Goal: Obtain resource: Download file/media

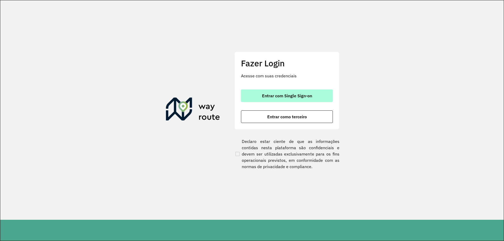
click at [270, 99] on button "Entrar com Single Sign-on" at bounding box center [287, 96] width 92 height 13
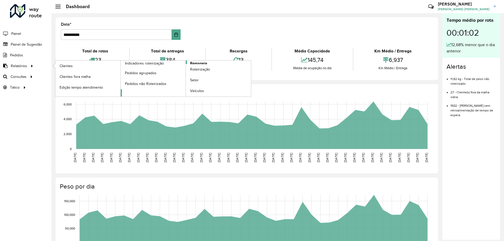
click at [197, 62] on span "Romaneio" at bounding box center [198, 64] width 17 height 6
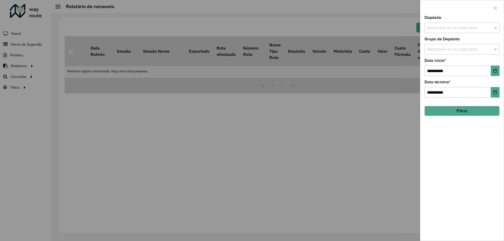
click at [467, 25] on input "text" at bounding box center [459, 28] width 67 height 6
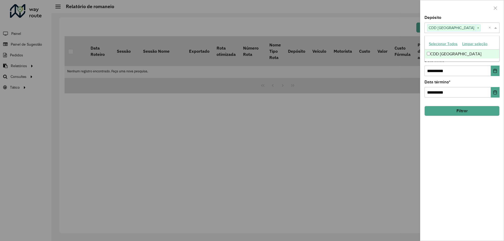
click at [497, 27] on span at bounding box center [496, 28] width 7 height 6
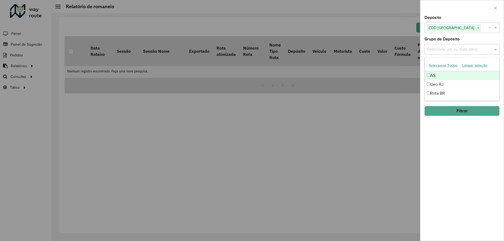
click at [492, 54] on div "Selecione um ou mais itens" at bounding box center [461, 49] width 75 height 11
click at [496, 50] on span at bounding box center [496, 49] width 7 height 6
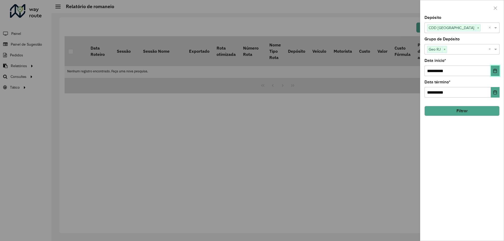
click at [495, 69] on icon "Choose Date" at bounding box center [495, 71] width 4 height 4
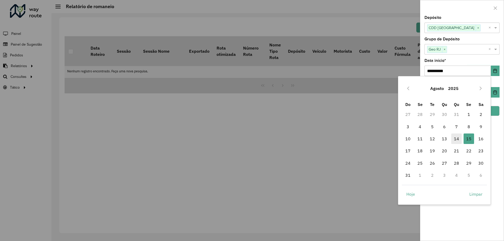
click at [458, 137] on span "14" at bounding box center [456, 139] width 11 height 11
type input "**********"
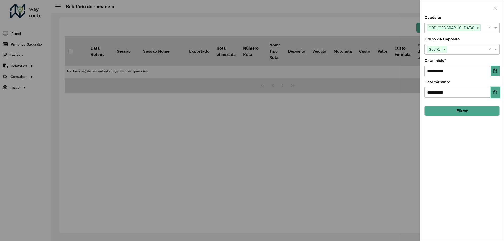
click at [494, 95] on button "Choose Date" at bounding box center [495, 92] width 9 height 11
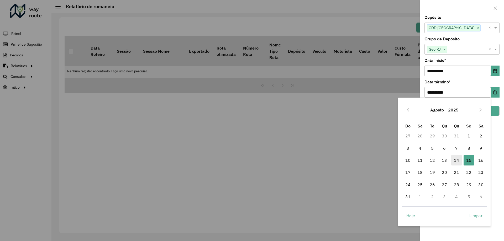
click at [457, 162] on span "14" at bounding box center [456, 160] width 11 height 11
type input "**********"
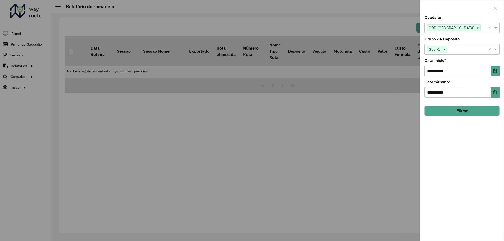
click at [453, 111] on button "Filtrar" at bounding box center [461, 111] width 75 height 10
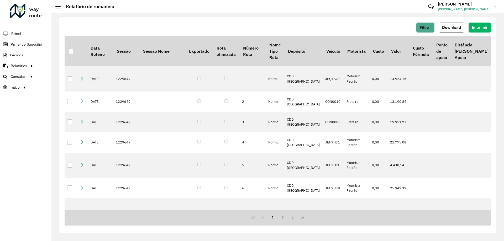
click at [449, 32] on button "Download" at bounding box center [452, 28] width 26 height 10
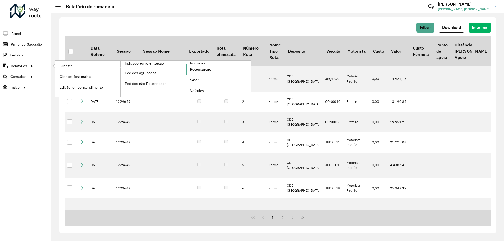
click at [200, 70] on span "Roteirização" at bounding box center [200, 70] width 21 height 6
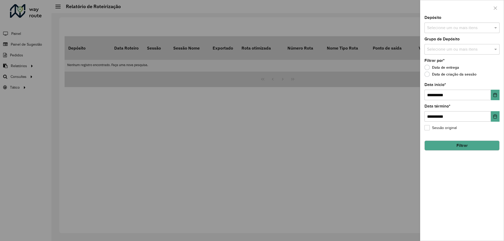
click at [459, 30] on input "text" at bounding box center [459, 28] width 67 height 6
click at [442, 53] on div "CDD Petropolis" at bounding box center [462, 54] width 75 height 9
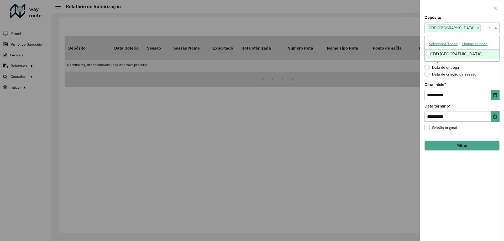
click at [497, 28] on span at bounding box center [496, 28] width 7 height 6
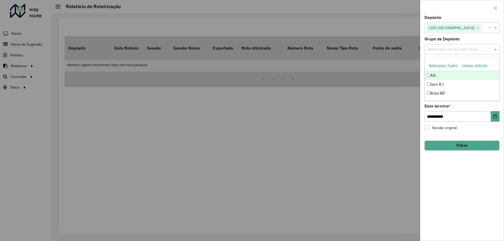
click at [479, 51] on input "text" at bounding box center [459, 49] width 67 height 6
click at [446, 85] on div "Geo RJ" at bounding box center [462, 84] width 75 height 9
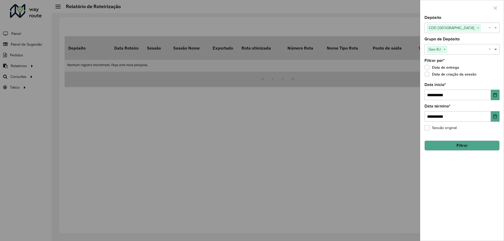
click at [496, 50] on span at bounding box center [496, 49] width 7 height 6
click at [470, 148] on button "Filtrar" at bounding box center [461, 146] width 75 height 10
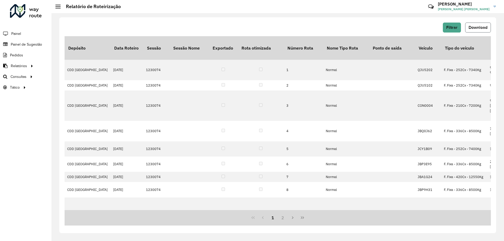
click at [478, 29] on span "Download" at bounding box center [478, 27] width 19 height 4
